Goal: Task Accomplishment & Management: Manage account settings

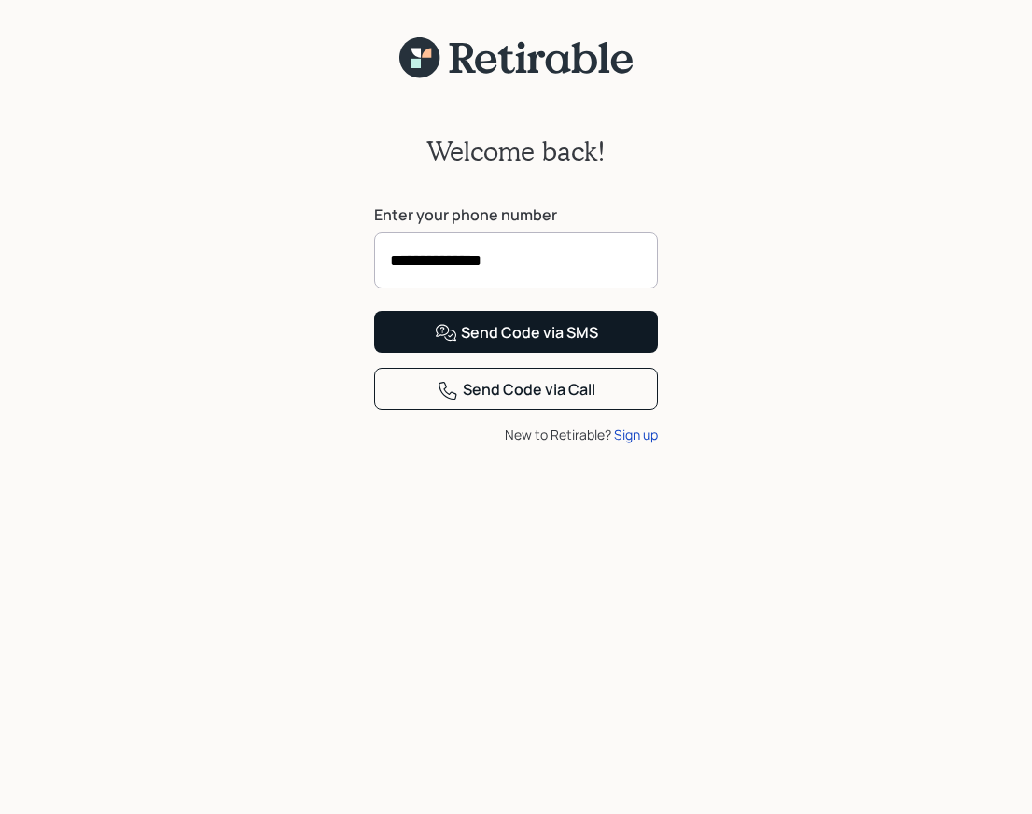
type input "**********"
click at [532, 344] on div "Send Code via SMS" at bounding box center [516, 333] width 163 height 22
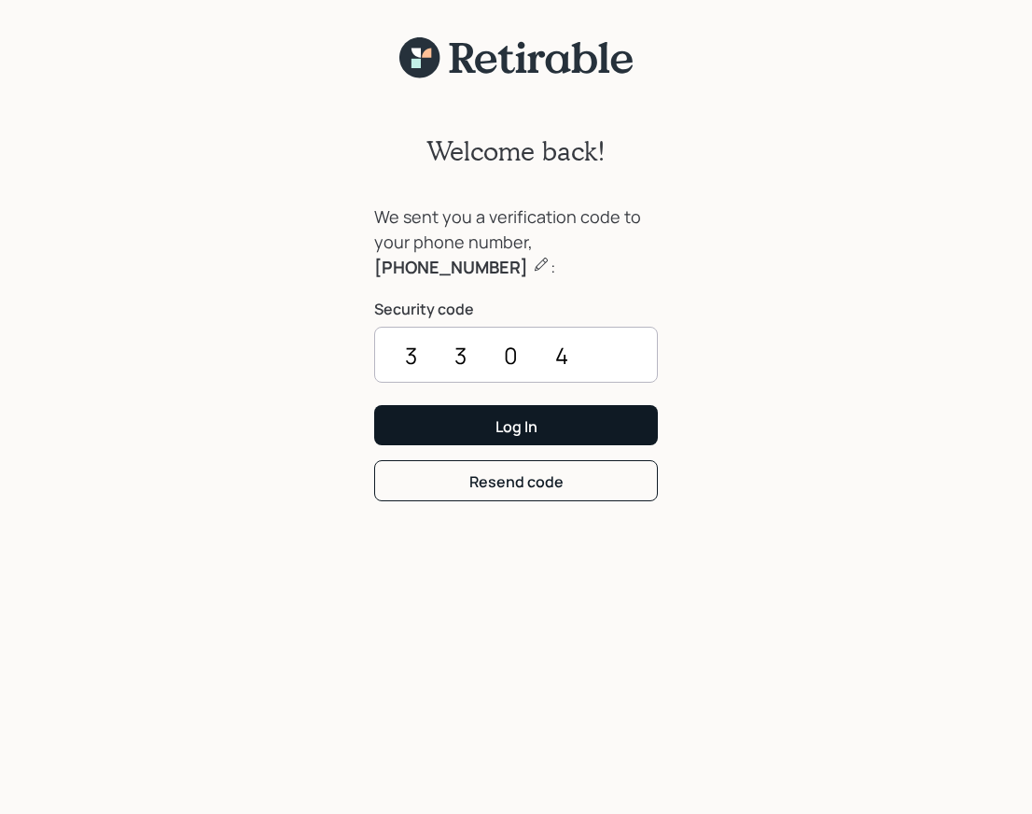
type input "3304"
click at [510, 426] on div "Log In" at bounding box center [517, 426] width 42 height 21
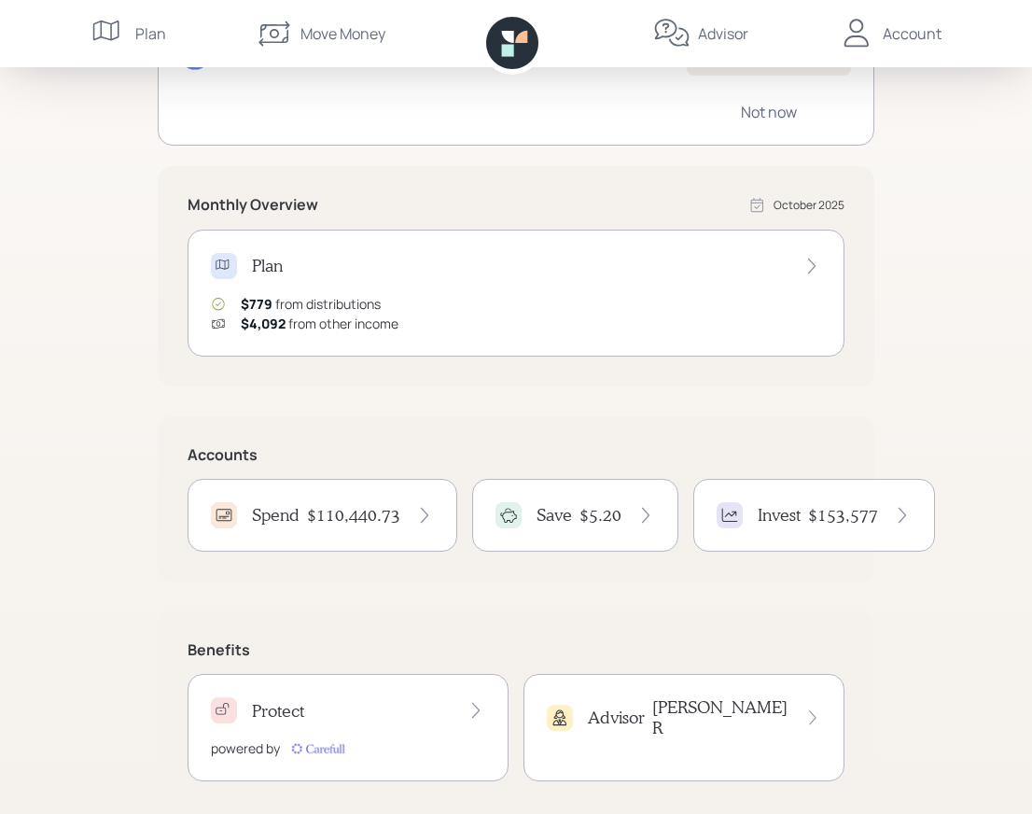
scroll to position [272, 0]
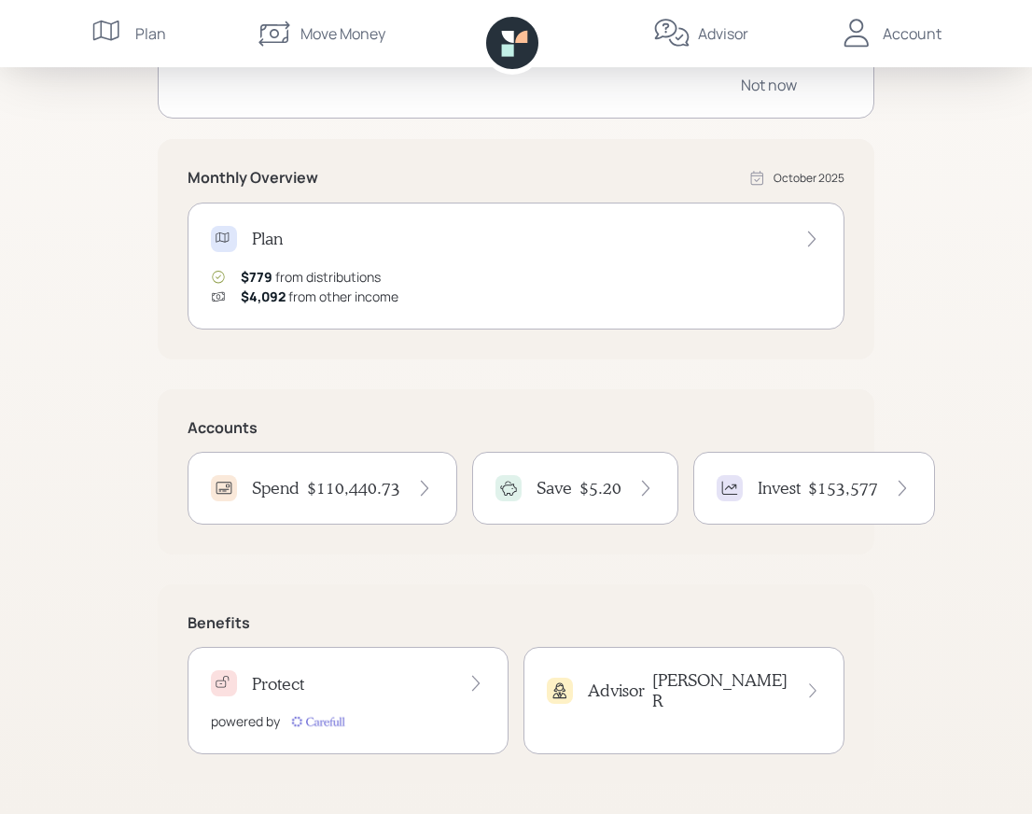
click at [376, 489] on h4 "$110,440.73" at bounding box center [353, 488] width 93 height 21
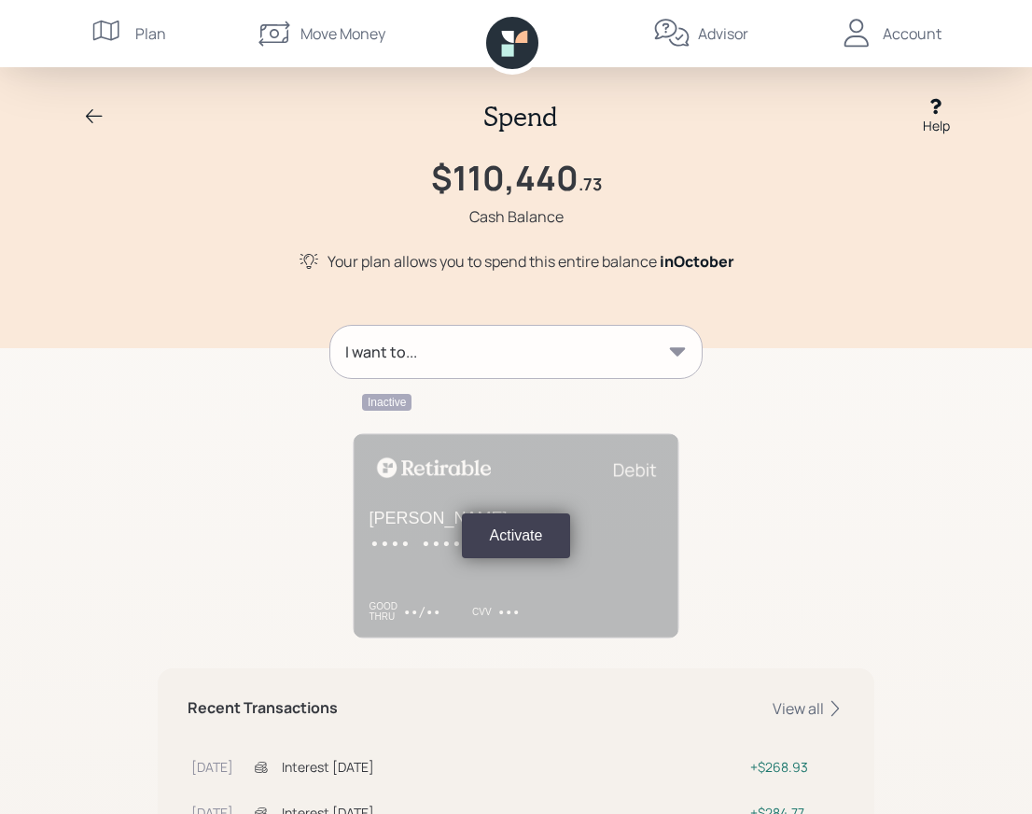
click at [544, 356] on div "I want to..." at bounding box center [515, 352] width 371 height 52
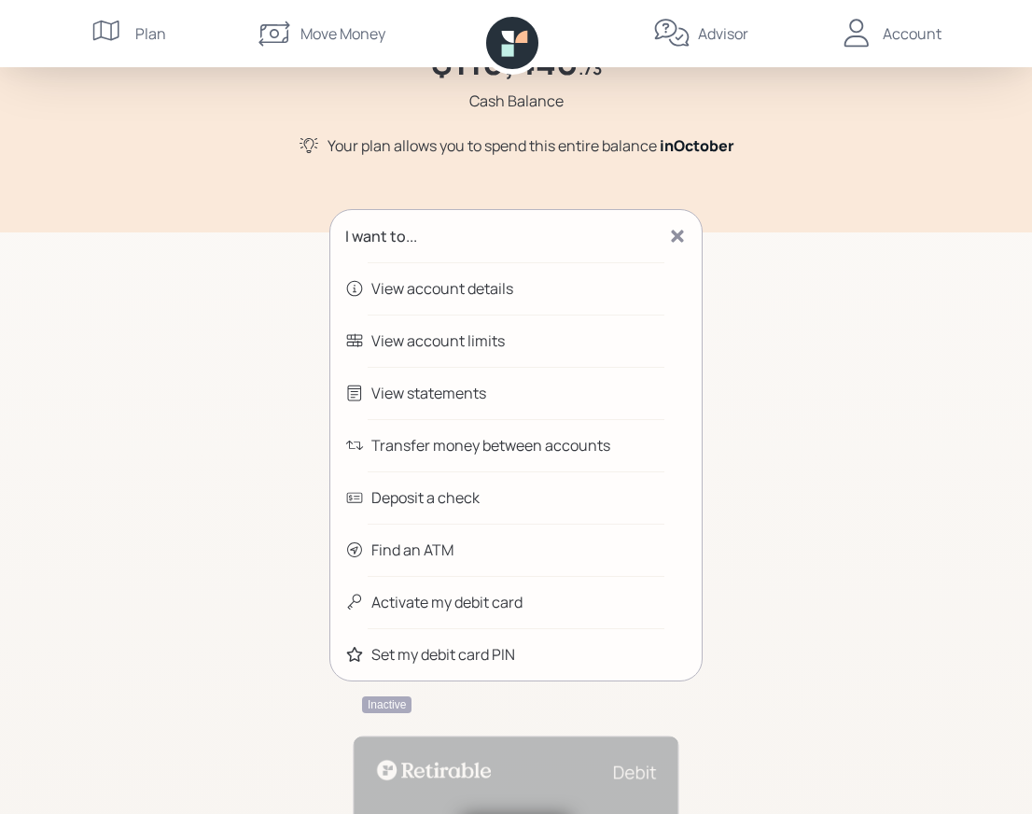
scroll to position [100, 0]
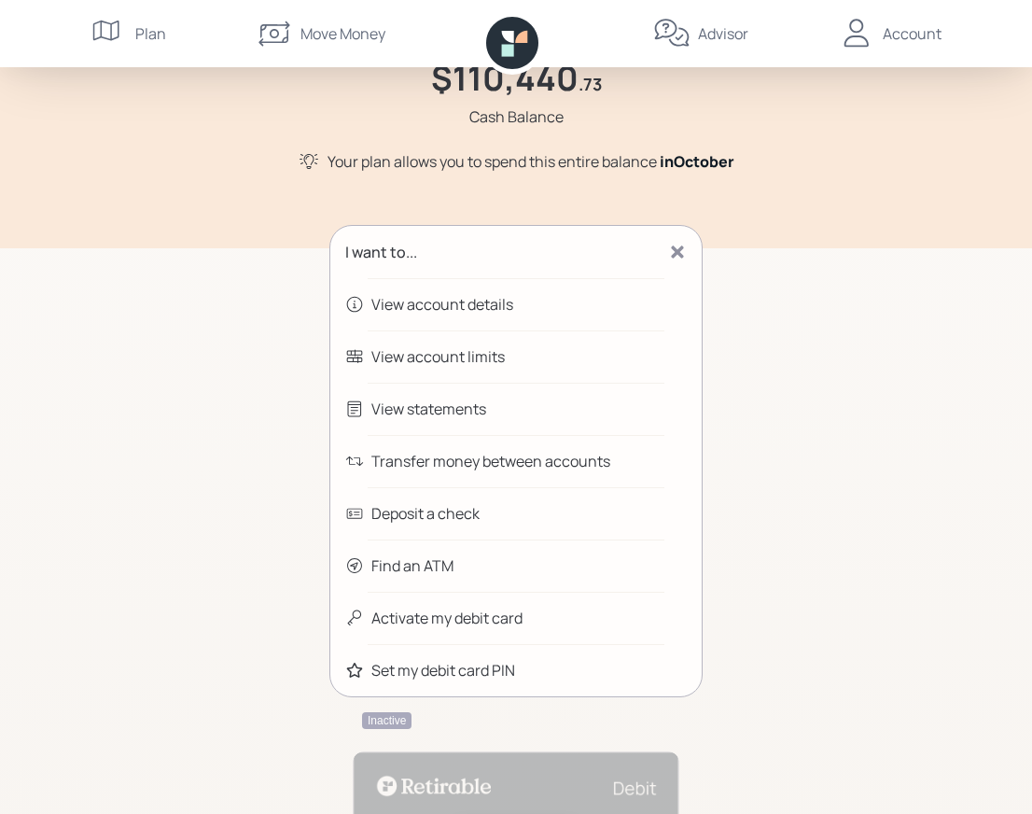
click at [492, 464] on div "Transfer money between accounts" at bounding box center [490, 461] width 239 height 22
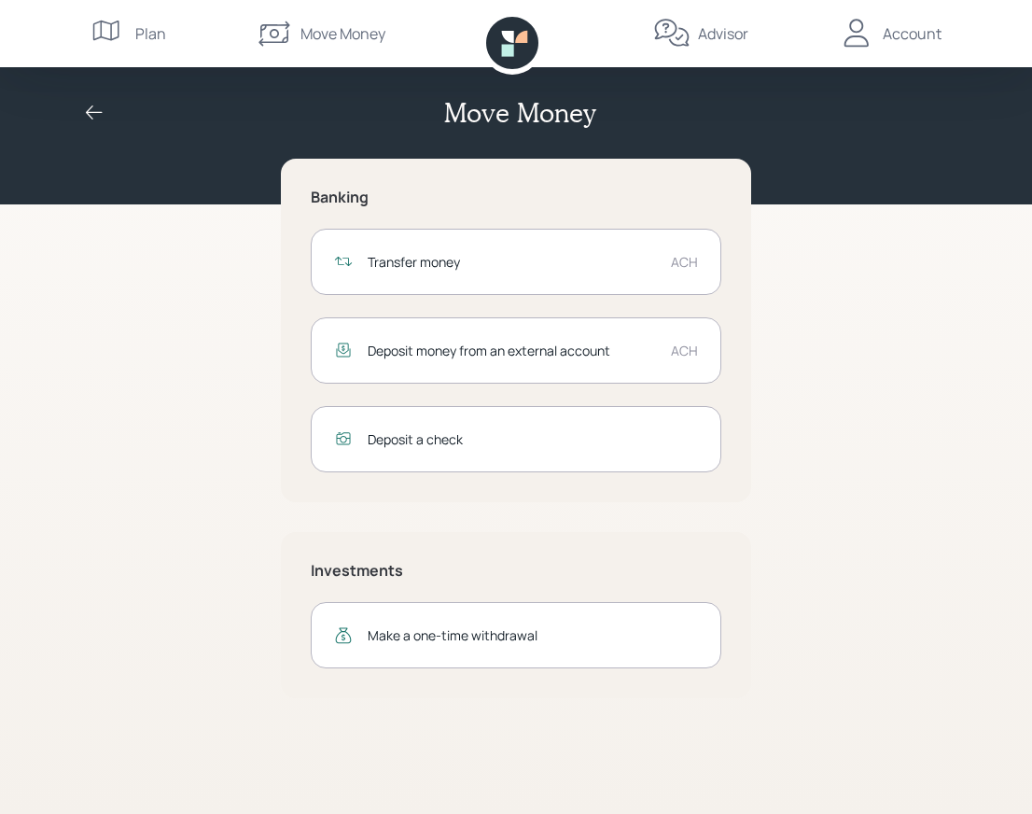
click at [427, 261] on div "Transfer money" at bounding box center [512, 262] width 288 height 20
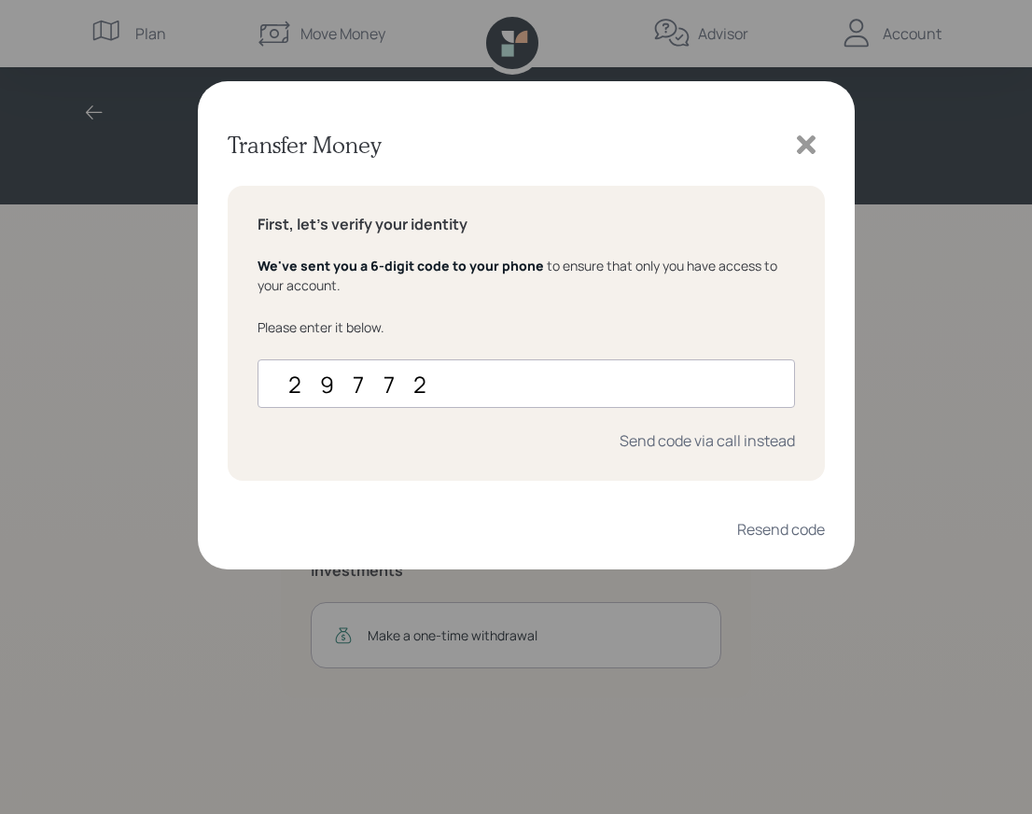
type input "297725"
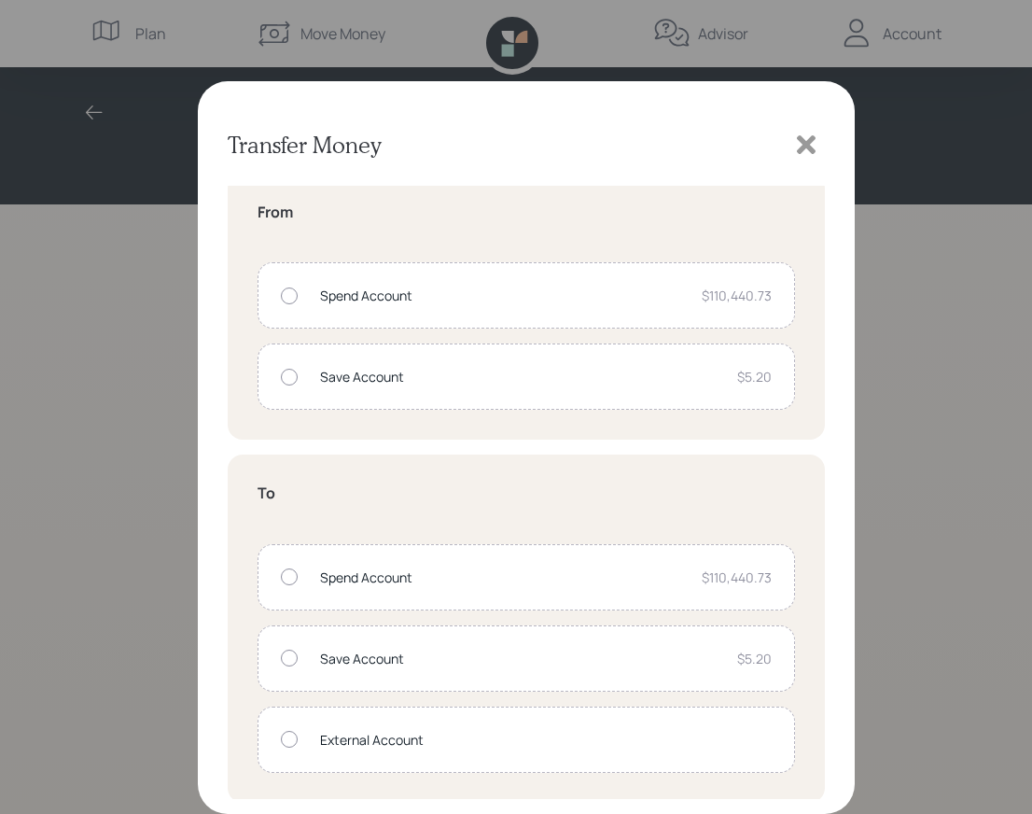
scroll to position [15, 0]
click at [288, 736] on div at bounding box center [289, 736] width 17 height 17
radio input "true"
click at [574, 739] on div "External Account" at bounding box center [546, 737] width 452 height 20
click at [288, 291] on div at bounding box center [289, 293] width 17 height 17
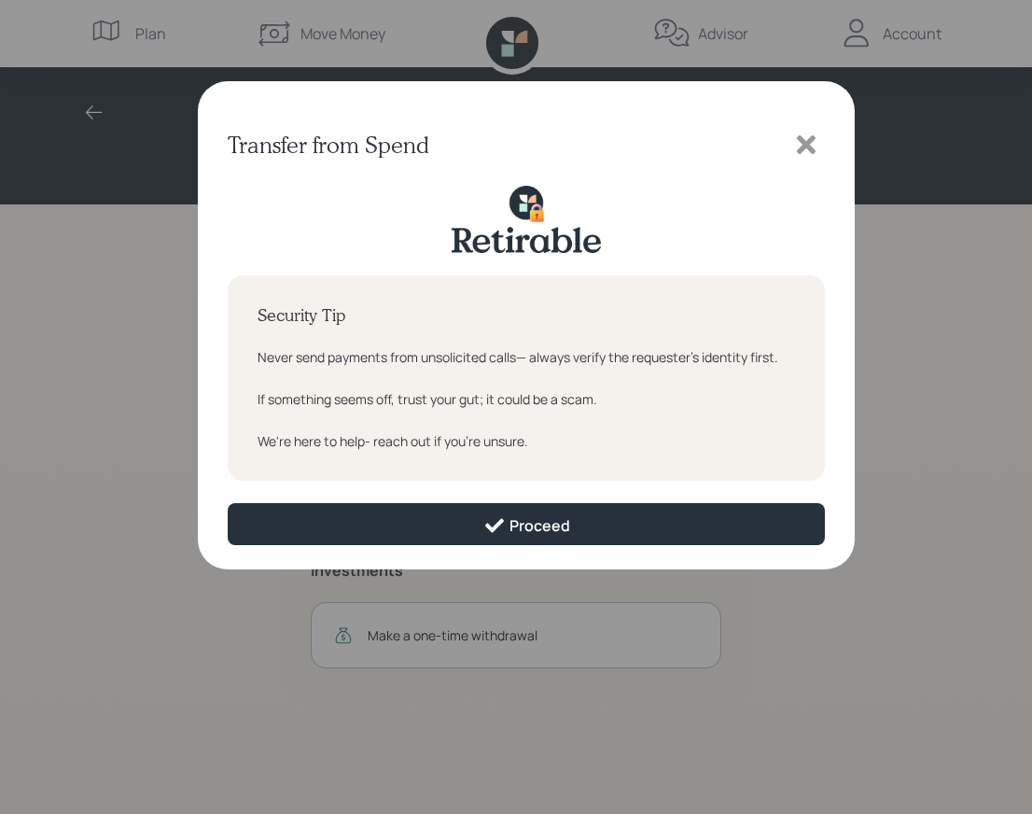
scroll to position [0, 0]
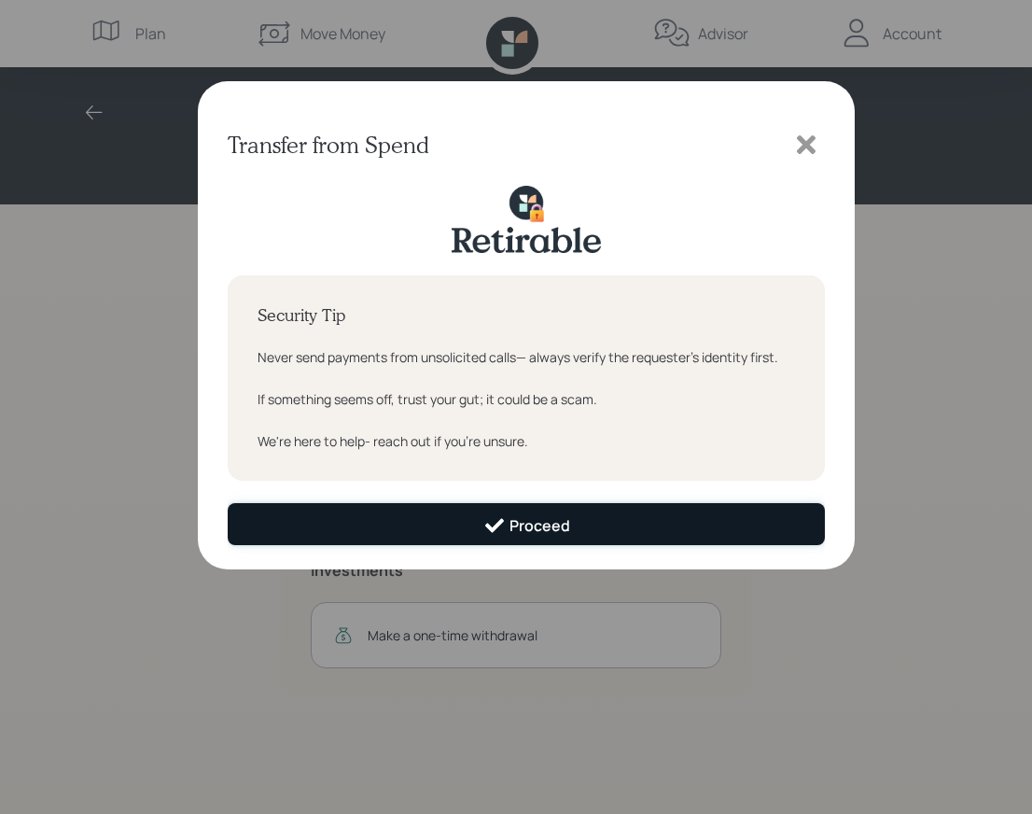
click at [533, 525] on div "Proceed" at bounding box center [526, 525] width 87 height 22
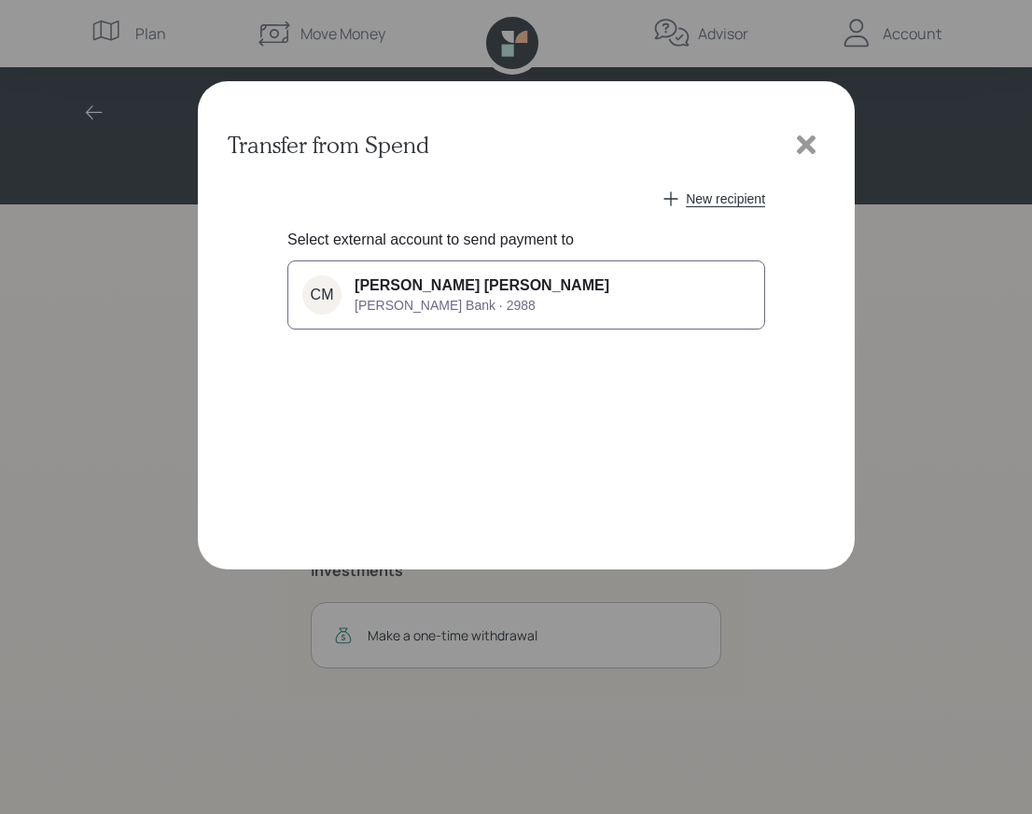
click at [479, 296] on button "cm [PERSON_NAME] [PERSON_NAME] [PERSON_NAME] Bank · 2988" at bounding box center [526, 294] width 478 height 69
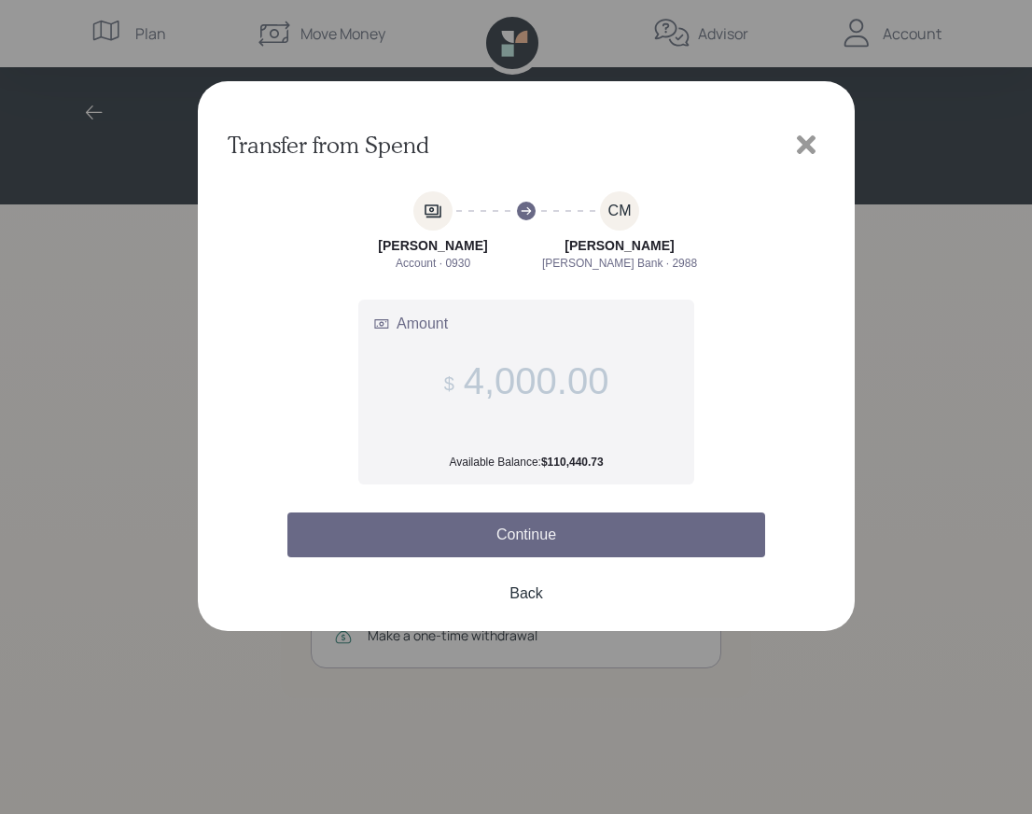
type input "4,000.00"
click at [524, 531] on button "Continue" at bounding box center [526, 534] width 478 height 45
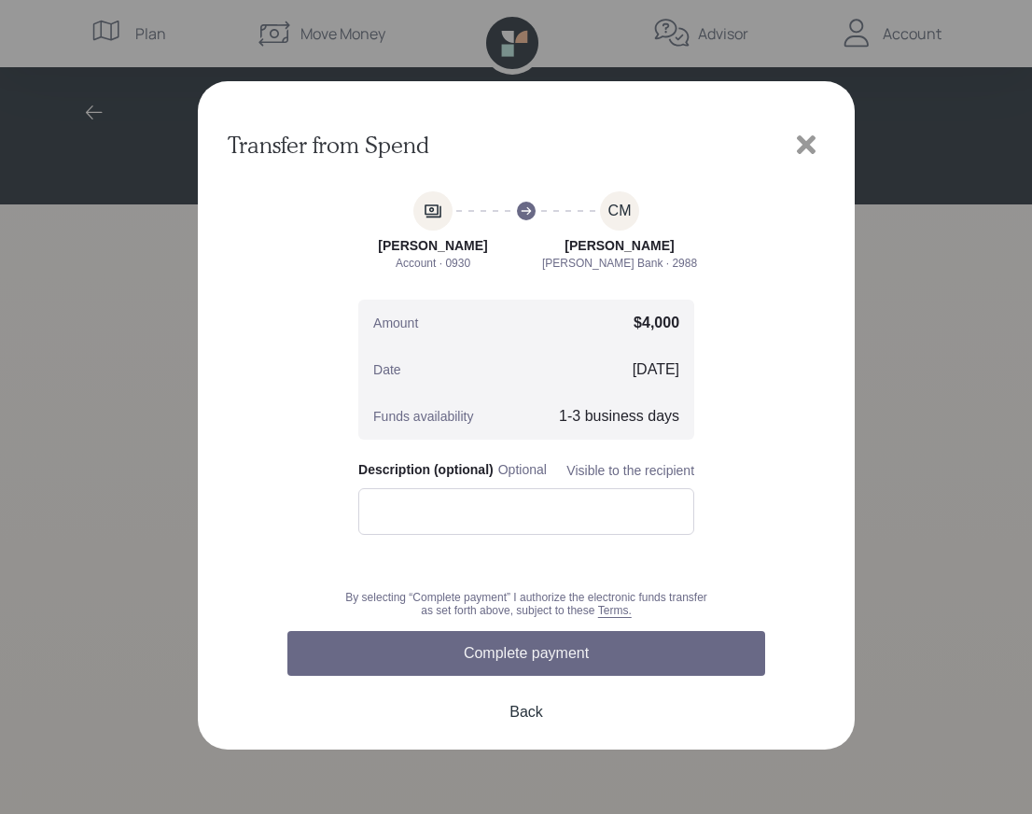
click at [528, 653] on button "Complete payment" at bounding box center [526, 653] width 478 height 45
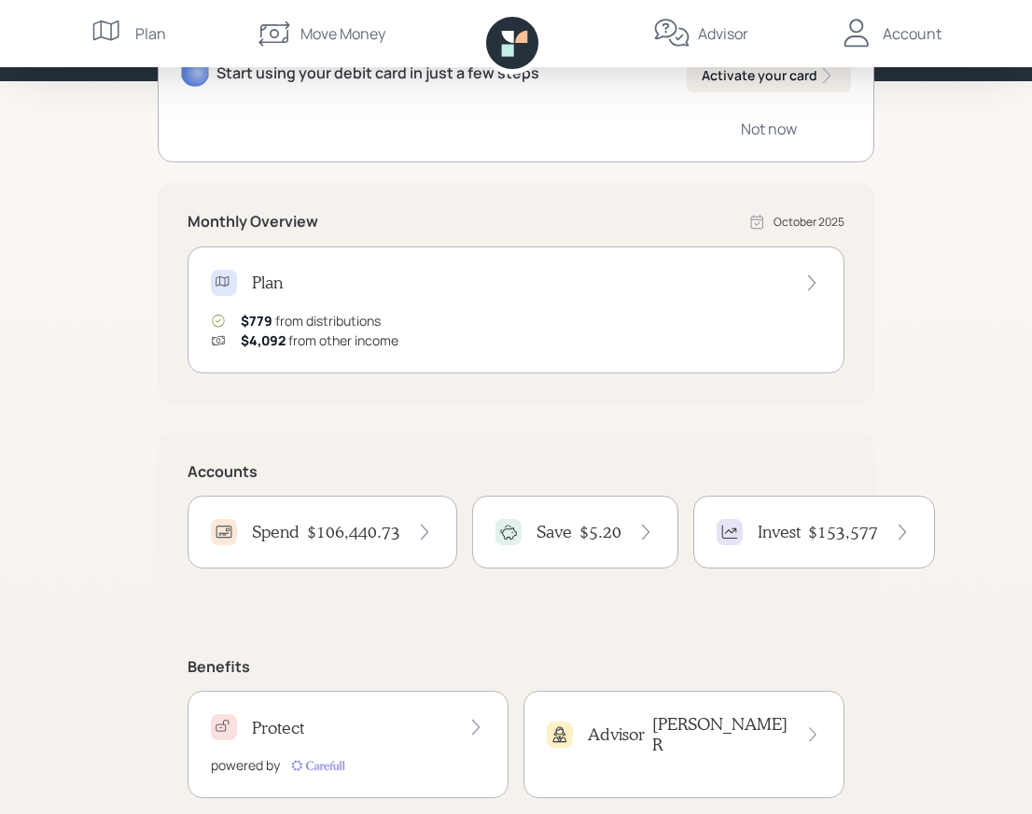
scroll to position [272, 0]
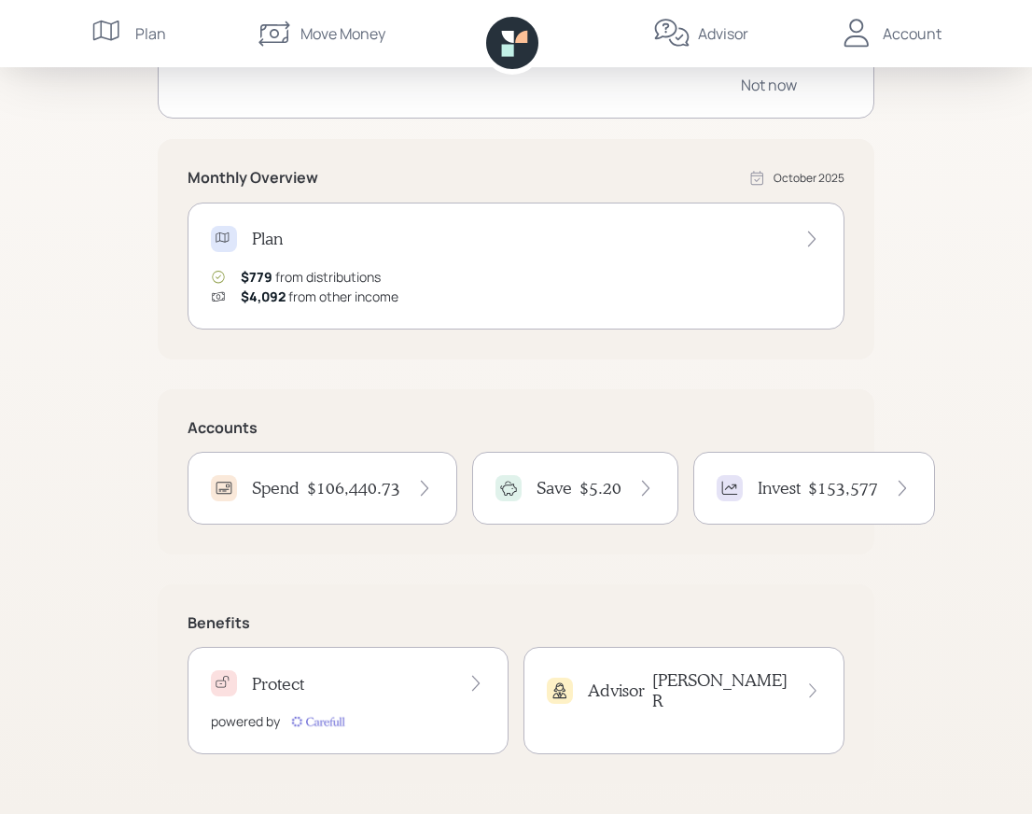
click at [780, 489] on h4 "Invest" at bounding box center [779, 488] width 43 height 21
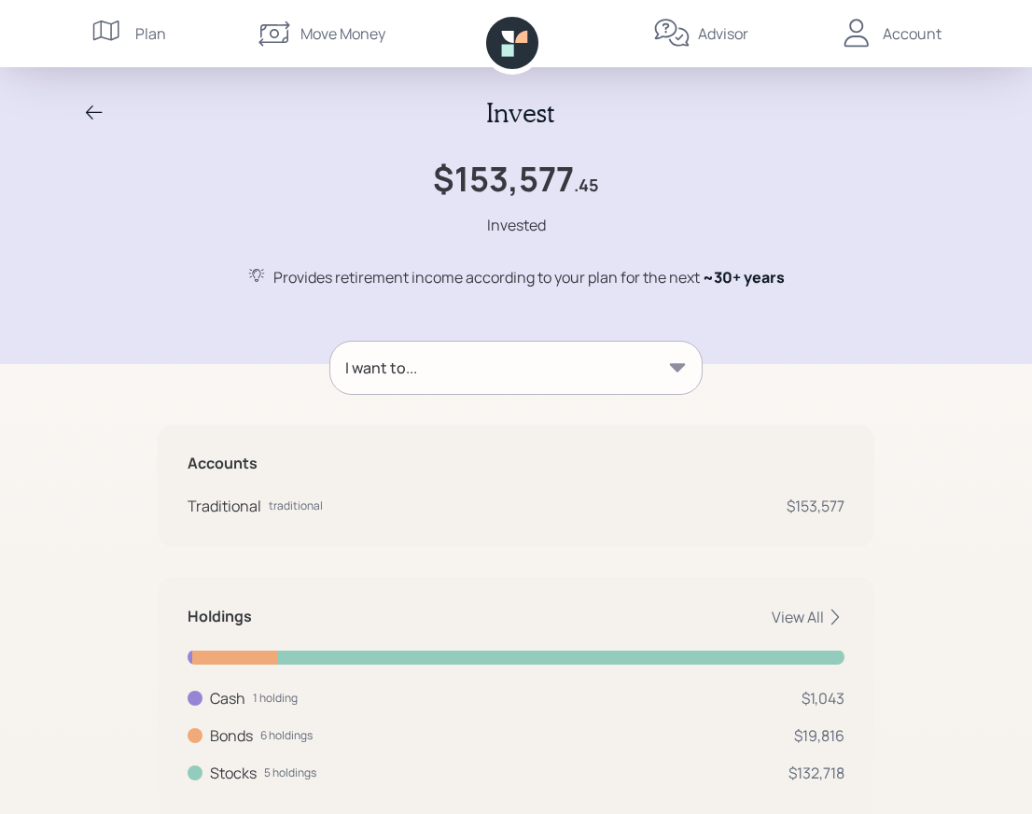
scroll to position [52, 0]
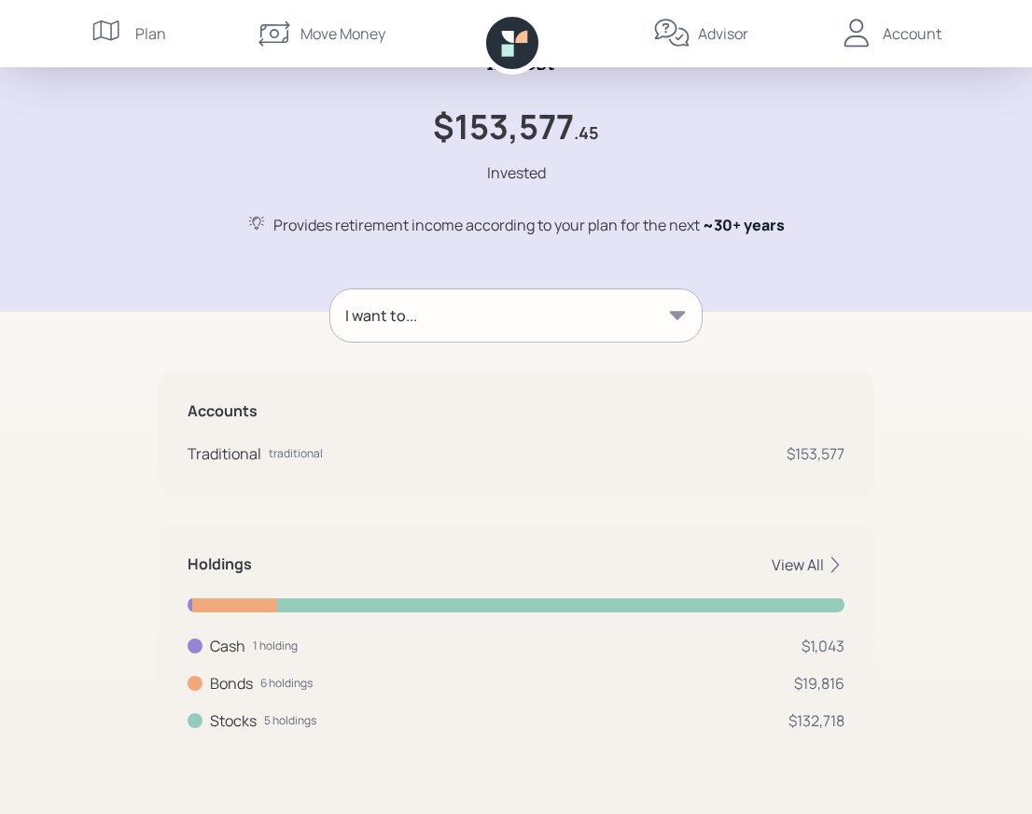
click at [789, 563] on div "View All" at bounding box center [808, 564] width 73 height 21
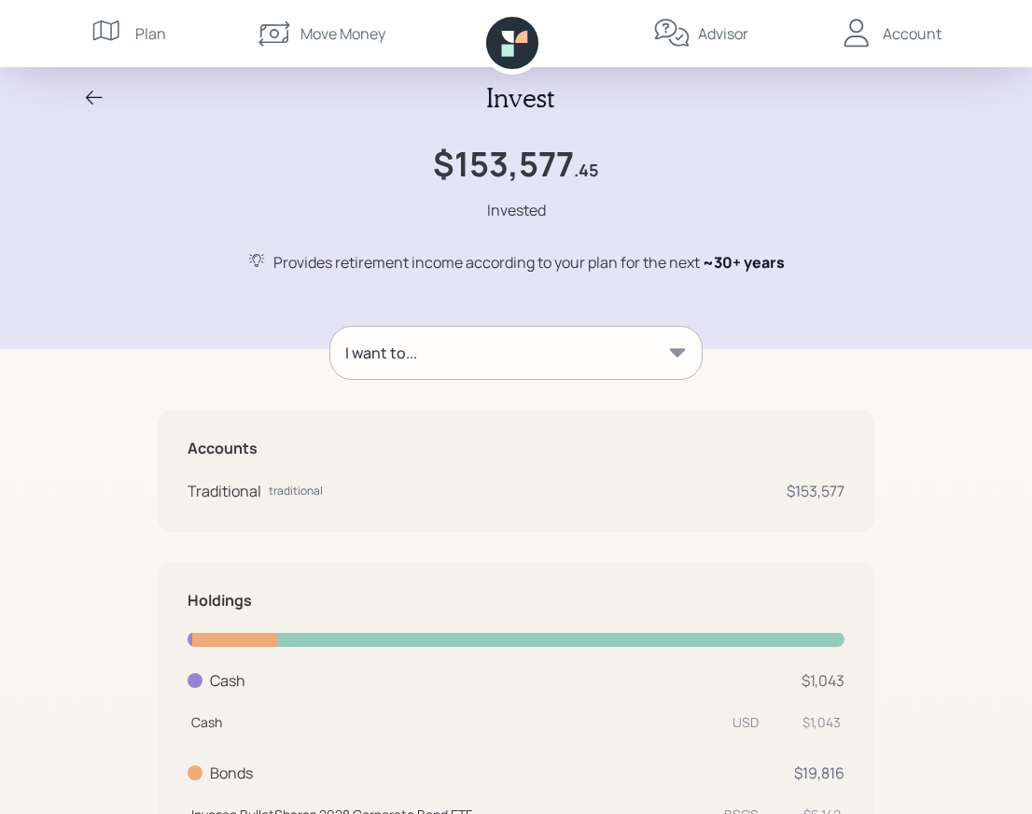
scroll to position [0, 0]
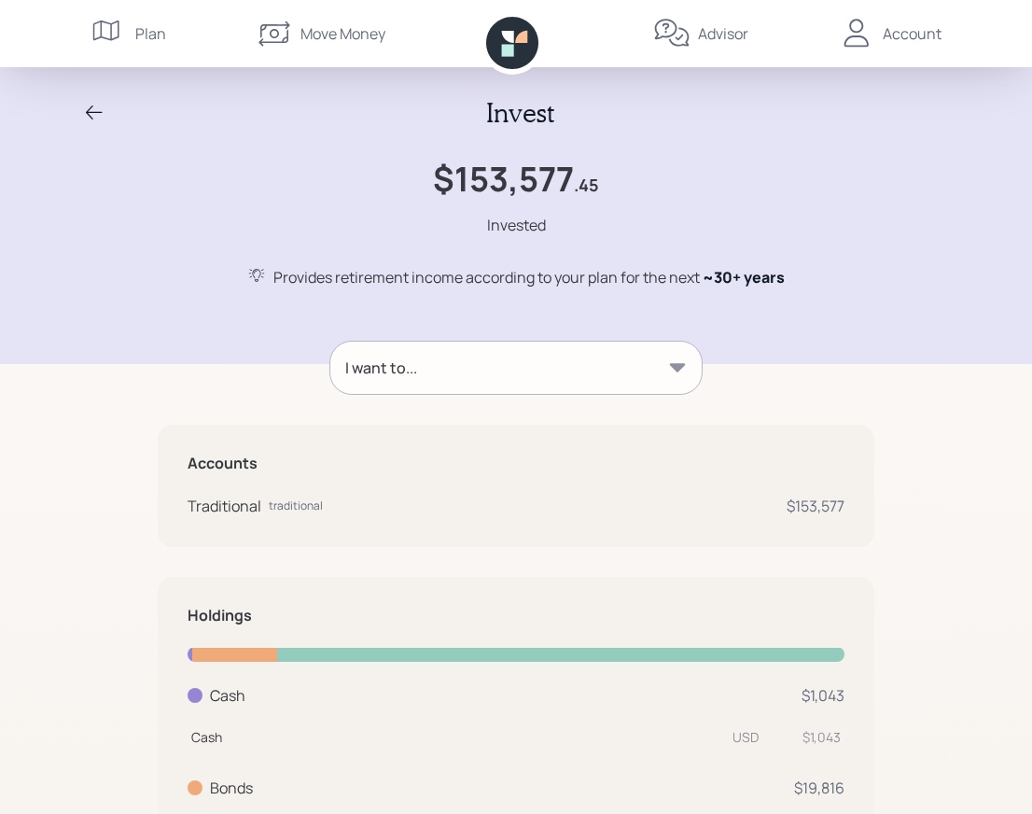
click at [91, 110] on icon at bounding box center [94, 113] width 22 height 22
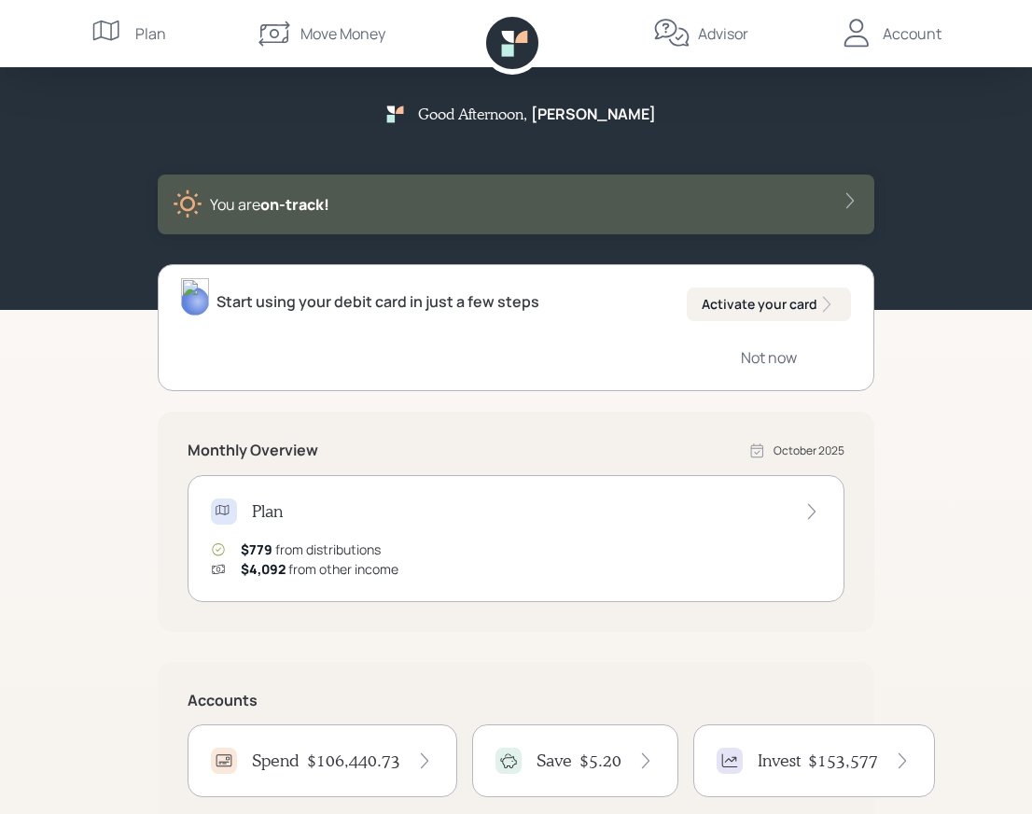
click at [905, 37] on div "Account" at bounding box center [912, 33] width 59 height 22
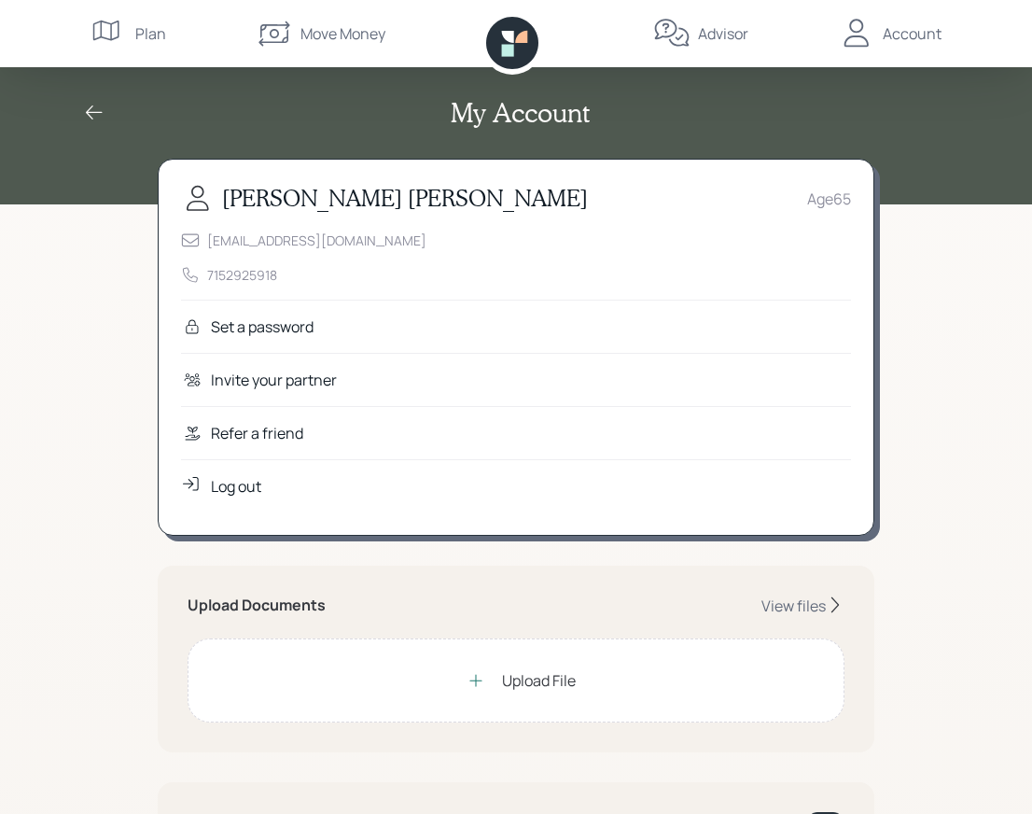
click at [228, 482] on div "Log out" at bounding box center [236, 486] width 50 height 22
